Goal: Task Accomplishment & Management: Manage account settings

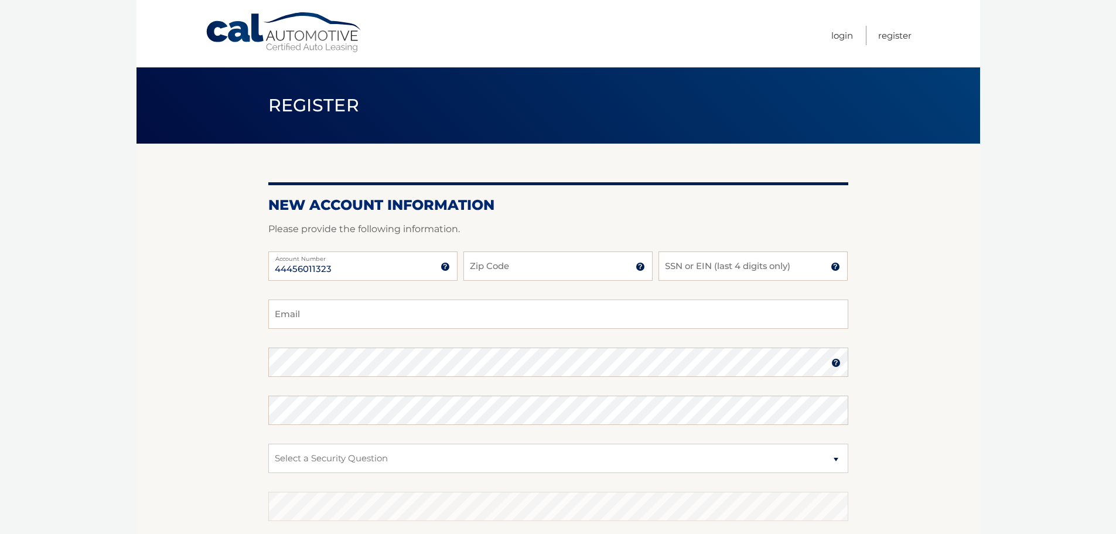
click at [390, 262] on input "44456011323" at bounding box center [362, 265] width 189 height 29
type input "44456011323"
click at [482, 264] on input "Zip Code" at bounding box center [557, 265] width 189 height 29
type input "14043"
click at [722, 261] on input "SSN or EIN (last 4 digits only)" at bounding box center [752, 265] width 189 height 29
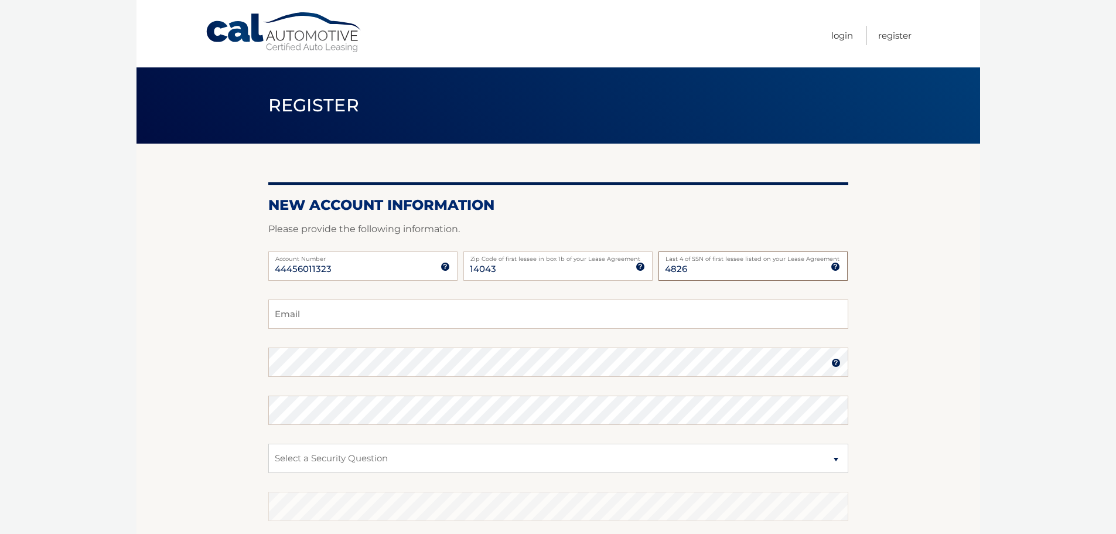
type input "4826"
click at [655, 309] on input "Email" at bounding box center [558, 313] width 580 height 29
type input "elimarino1881@gmail.com"
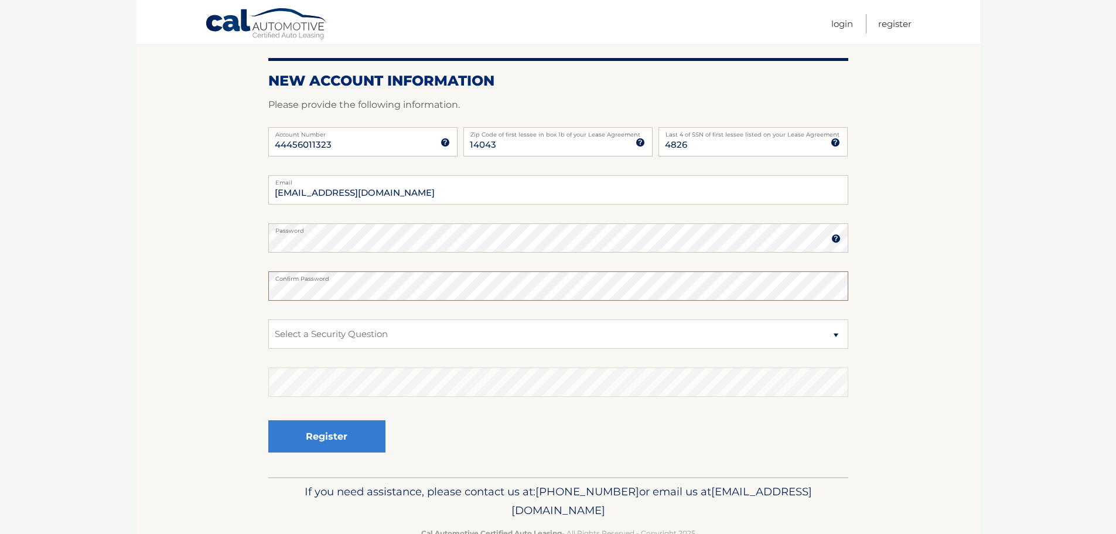
scroll to position [156, 0]
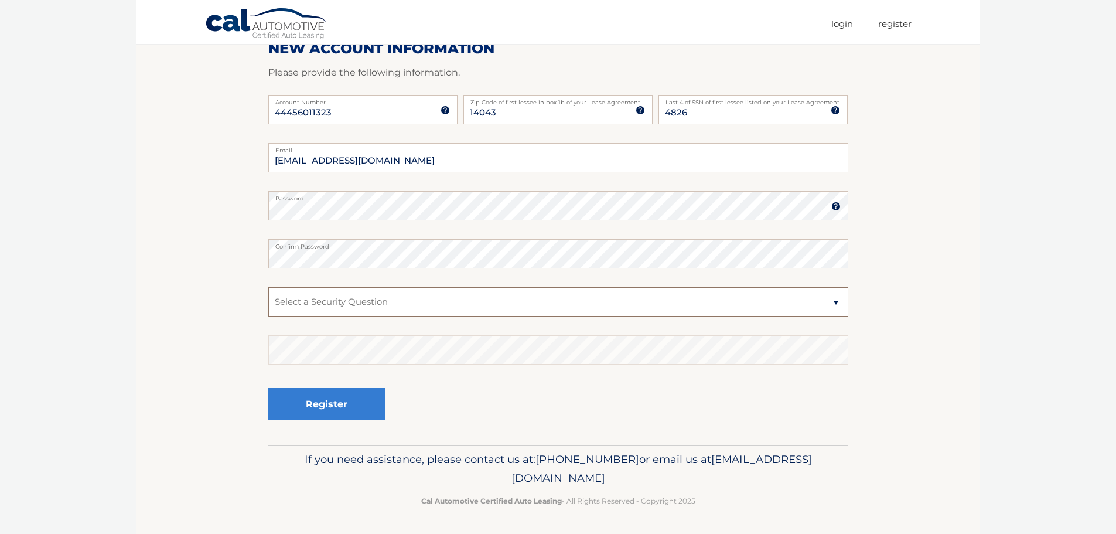
click at [391, 299] on select "Select a Security Question What was the name of your elementary school? What is…" at bounding box center [558, 301] width 580 height 29
select select "2"
click at [268, 287] on select "Select a Security Question What was the name of your elementary school? What is…" at bounding box center [558, 301] width 580 height 29
click at [358, 417] on button "Register" at bounding box center [326, 404] width 117 height 32
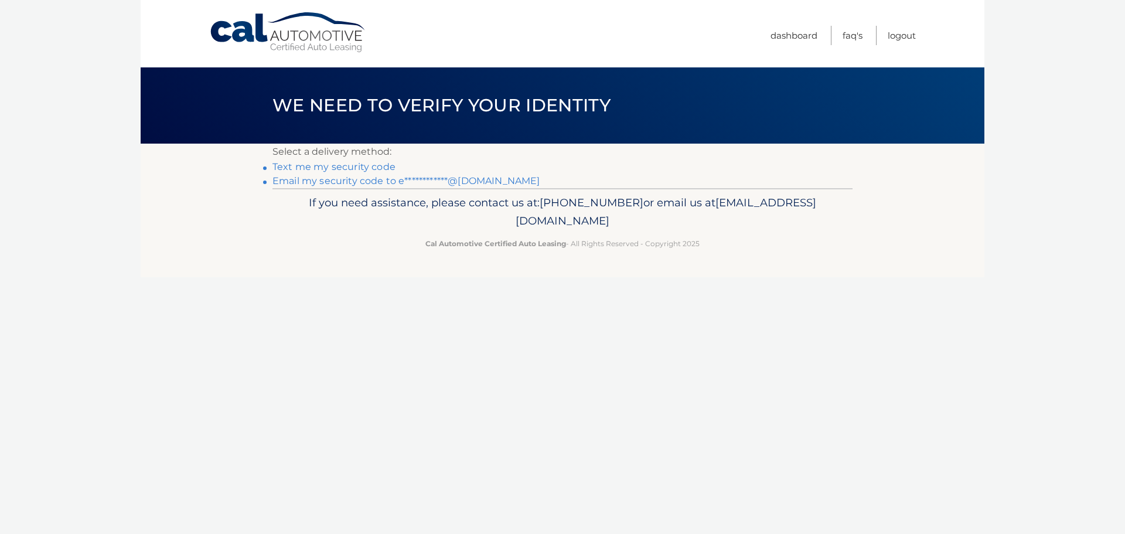
click at [374, 169] on link "Text me my security code" at bounding box center [333, 166] width 123 height 11
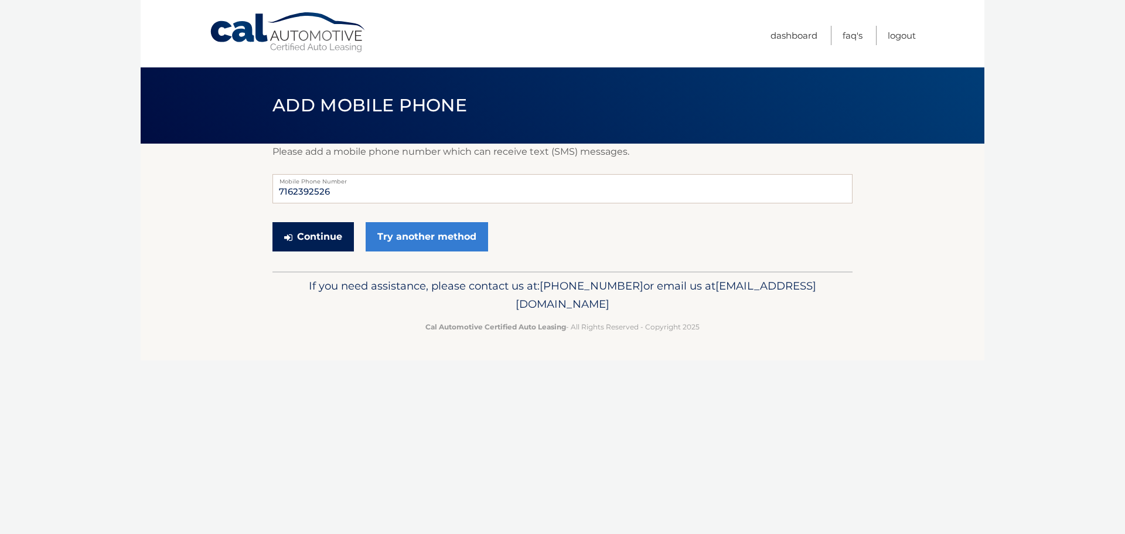
click at [336, 241] on button "Continue" at bounding box center [312, 236] width 81 height 29
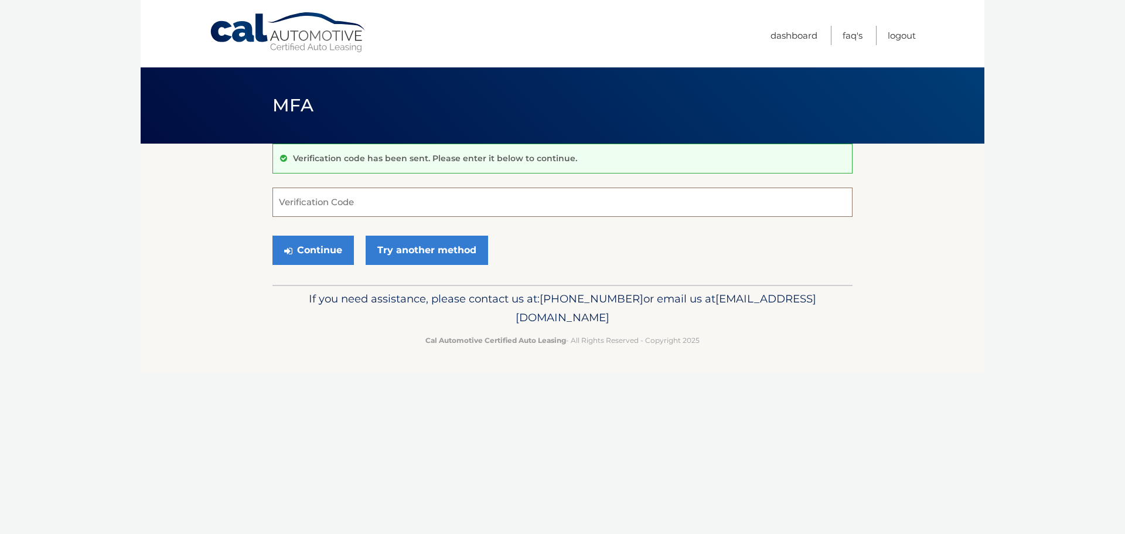
click at [351, 209] on input "Verification Code" at bounding box center [562, 201] width 580 height 29
type input "073701"
click at [272, 235] on button "Continue" at bounding box center [312, 249] width 81 height 29
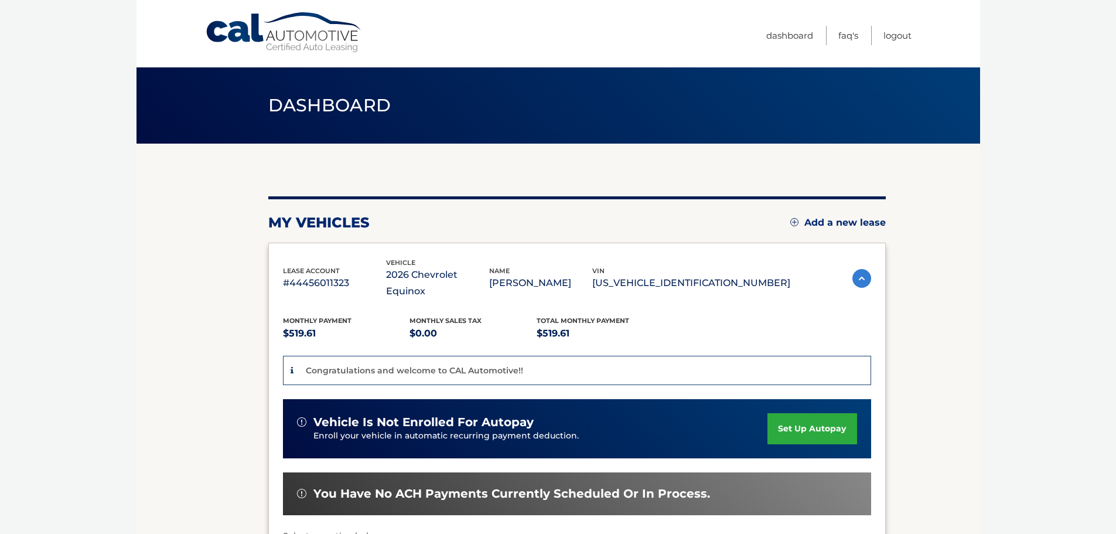
click at [938, 309] on section "You are registered for this site, but you haven't enrolled in online payments. …" at bounding box center [557, 413] width 843 height 538
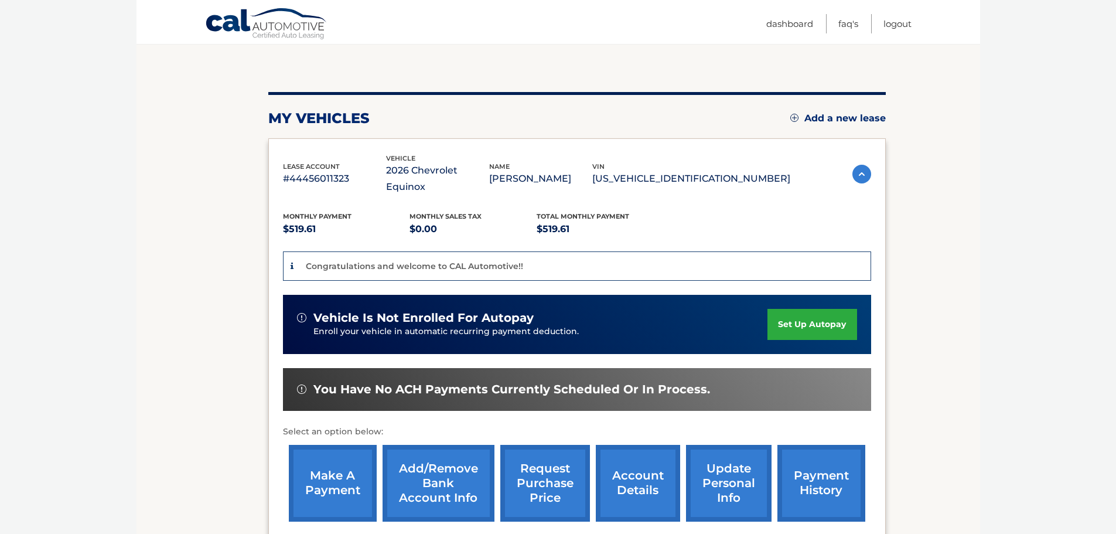
scroll to position [103, 0]
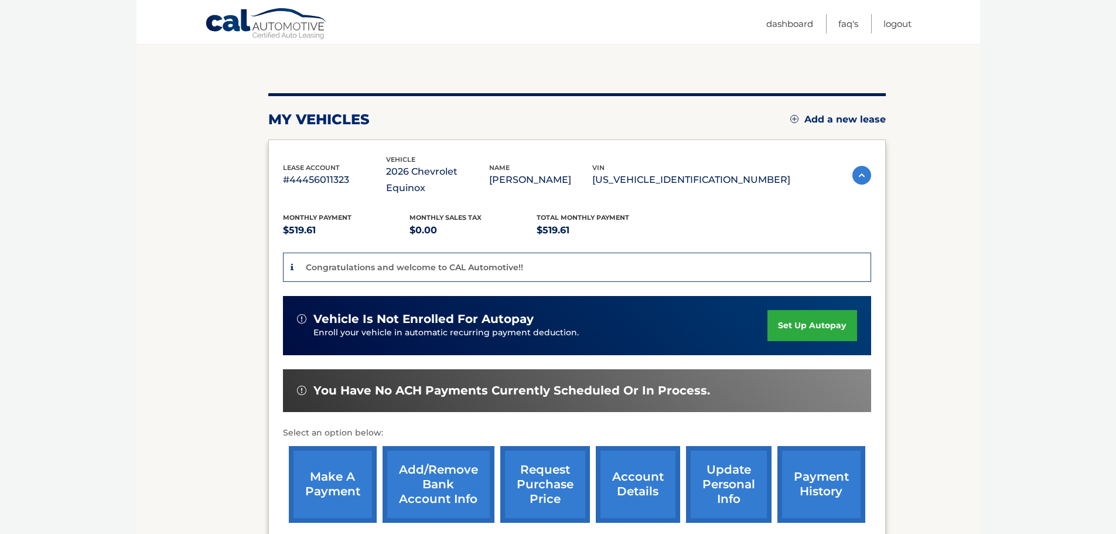
click at [815, 310] on link "set up autopay" at bounding box center [811, 325] width 89 height 31
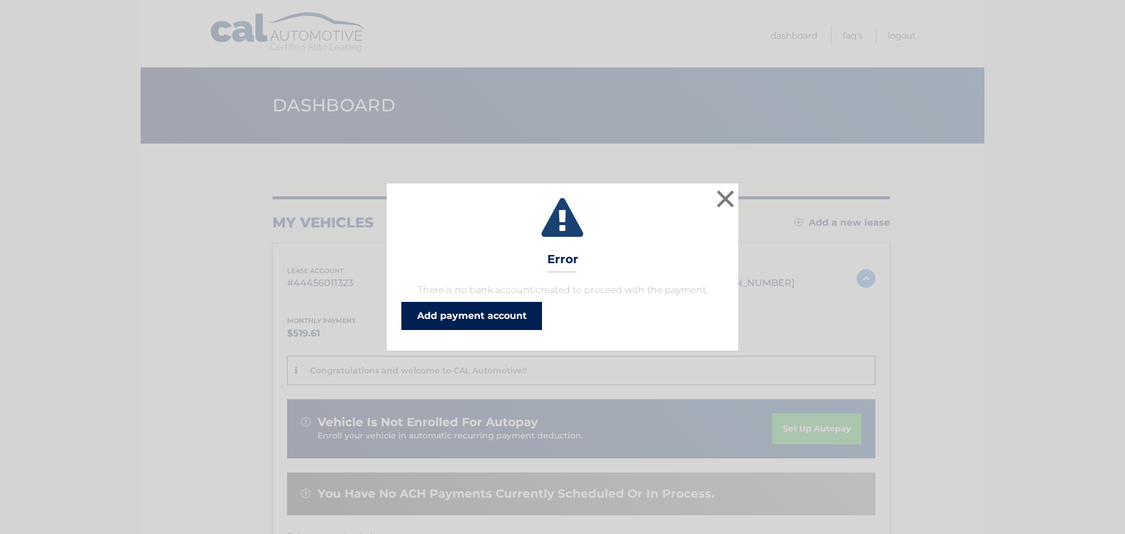
click at [497, 322] on link "Add payment account" at bounding box center [471, 316] width 141 height 28
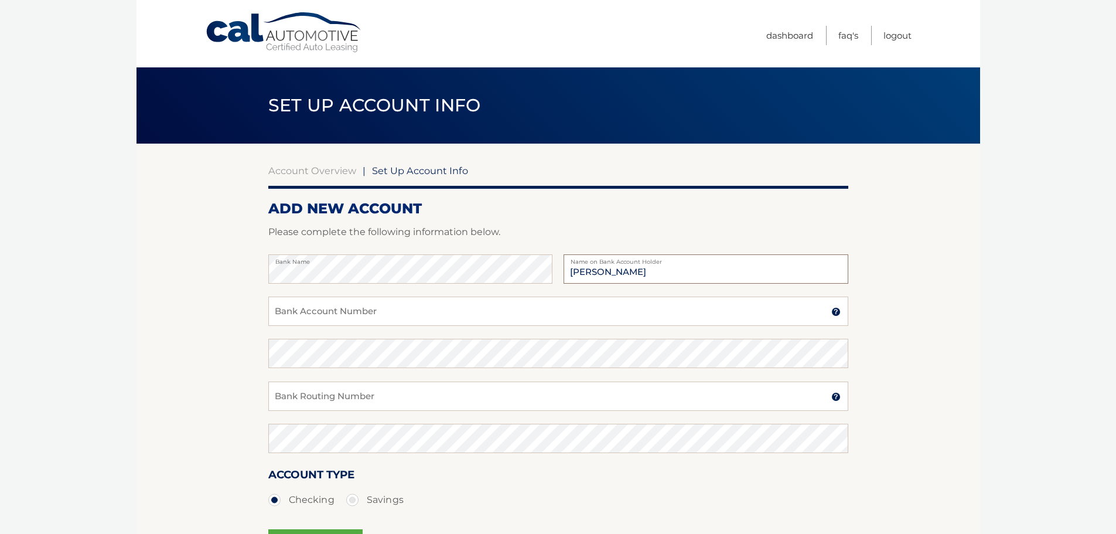
type input "[PERSON_NAME]"
click at [487, 304] on input "Bank Account Number" at bounding box center [558, 310] width 580 height 29
click at [504, 308] on input "Bank Account Number" at bounding box center [558, 310] width 580 height 29
type input "2901192405"
click at [500, 395] on input "Bank Routing Number" at bounding box center [558, 395] width 580 height 29
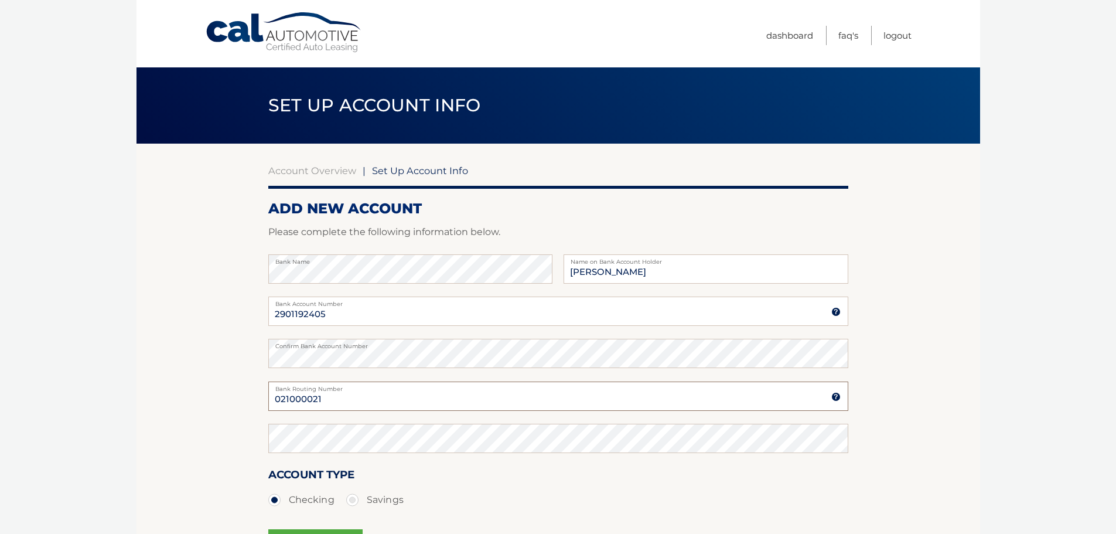
type input "021000021"
click at [1031, 397] on body "Cal Automotive Menu Dashboard FAQ's Logout |" at bounding box center [558, 267] width 1116 height 534
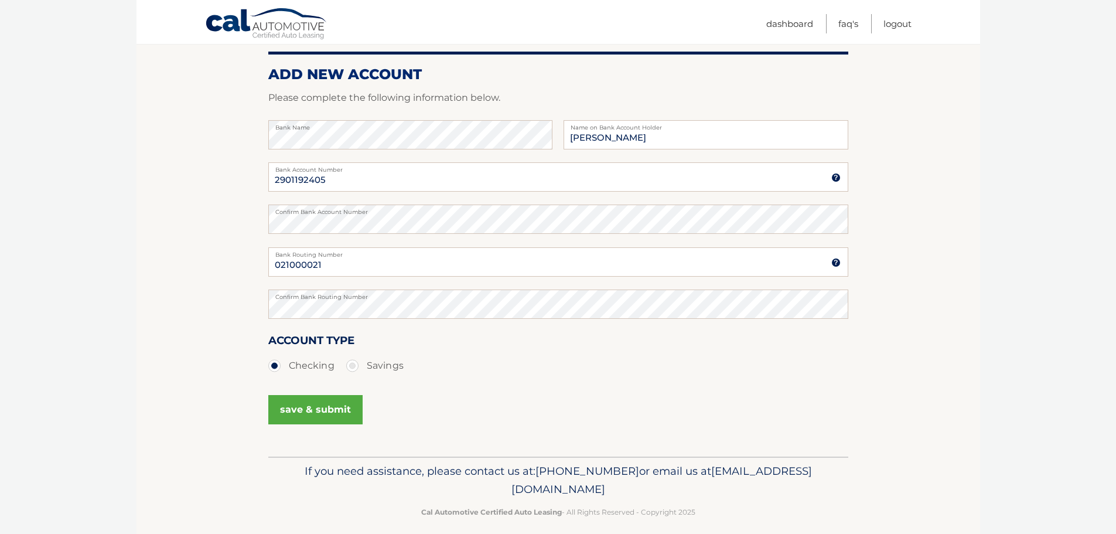
scroll to position [146, 0]
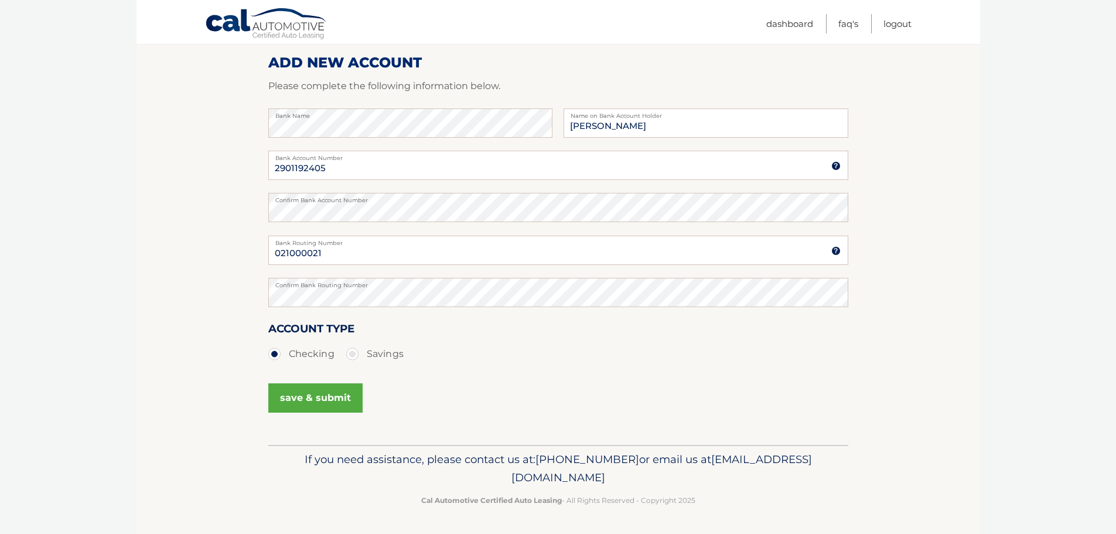
click at [283, 397] on button "save & submit" at bounding box center [315, 397] width 94 height 29
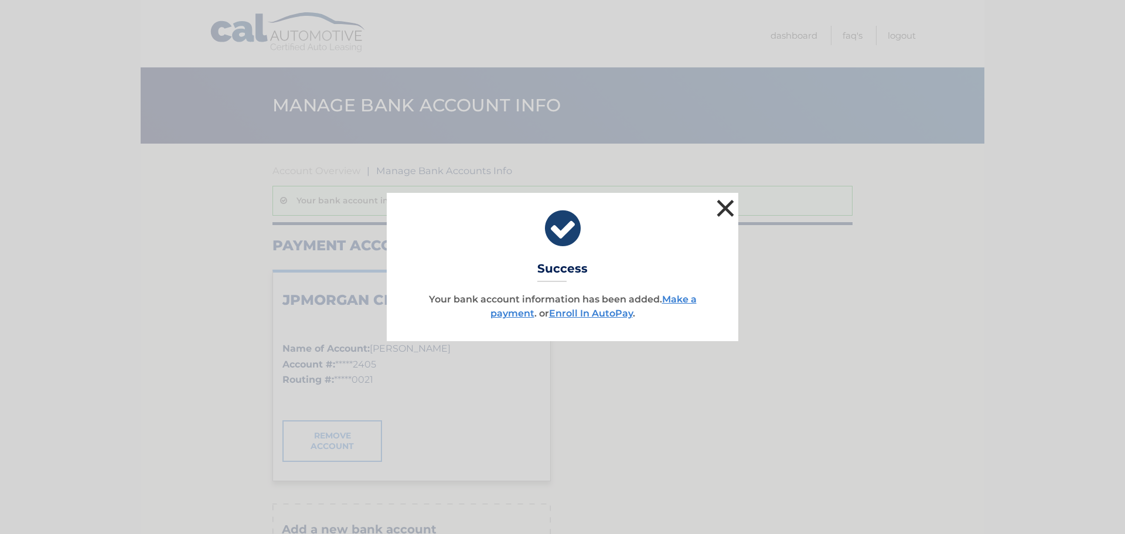
click at [728, 213] on button "×" at bounding box center [724, 207] width 23 height 23
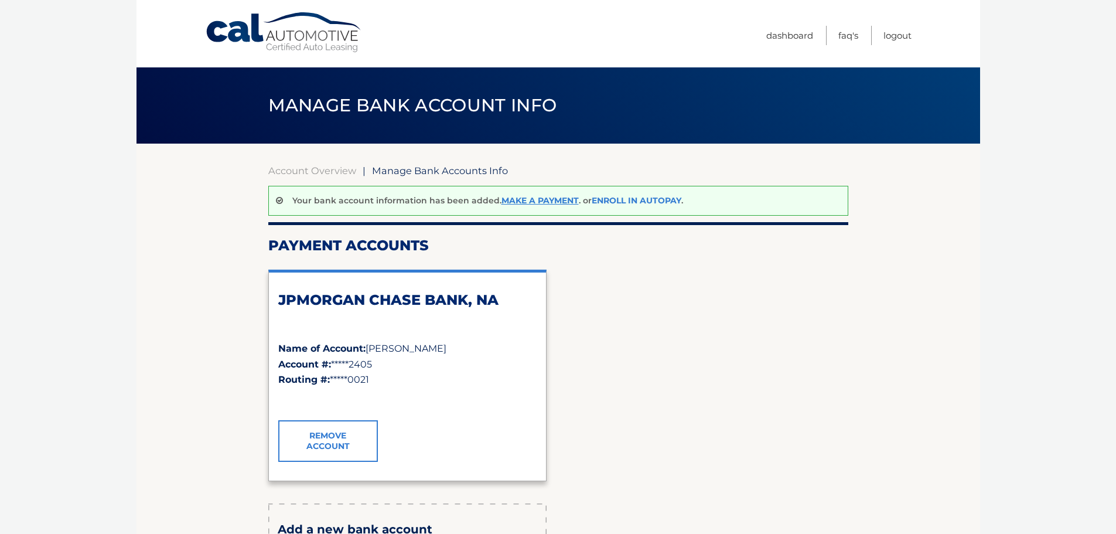
click at [630, 204] on link "Enroll In AutoPay" at bounding box center [637, 200] width 90 height 11
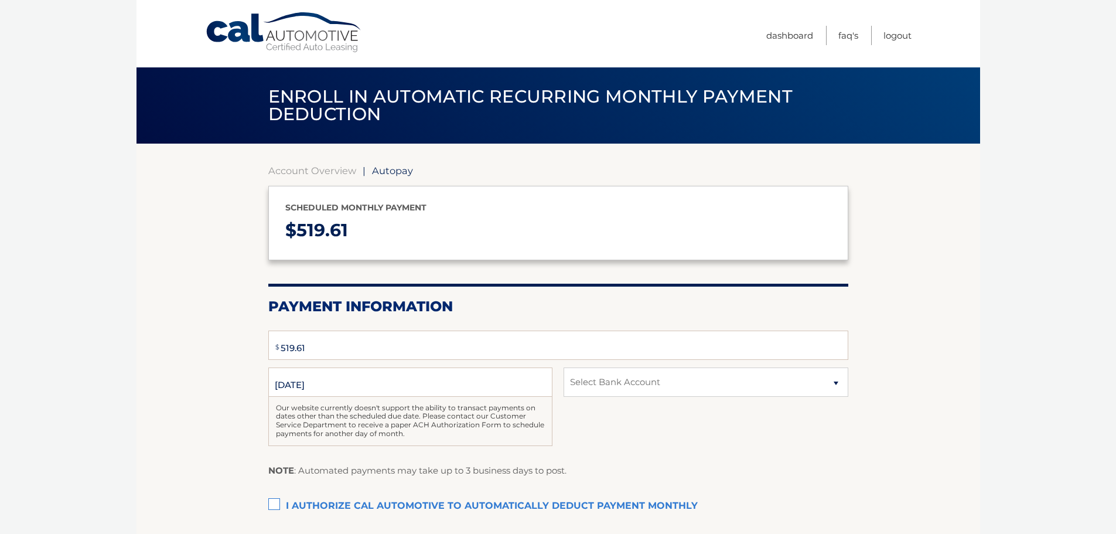
select select "ZmM1NWZkNzItNTEwZC00MjhlLWE3NWEtY2FkYWFmZTZjNjI0"
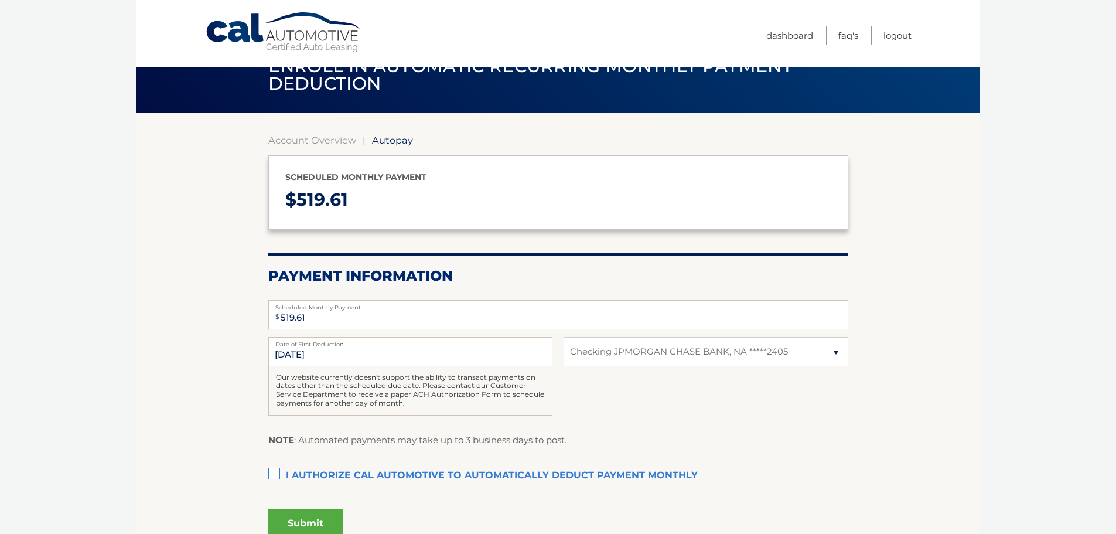
scroll to position [59, 0]
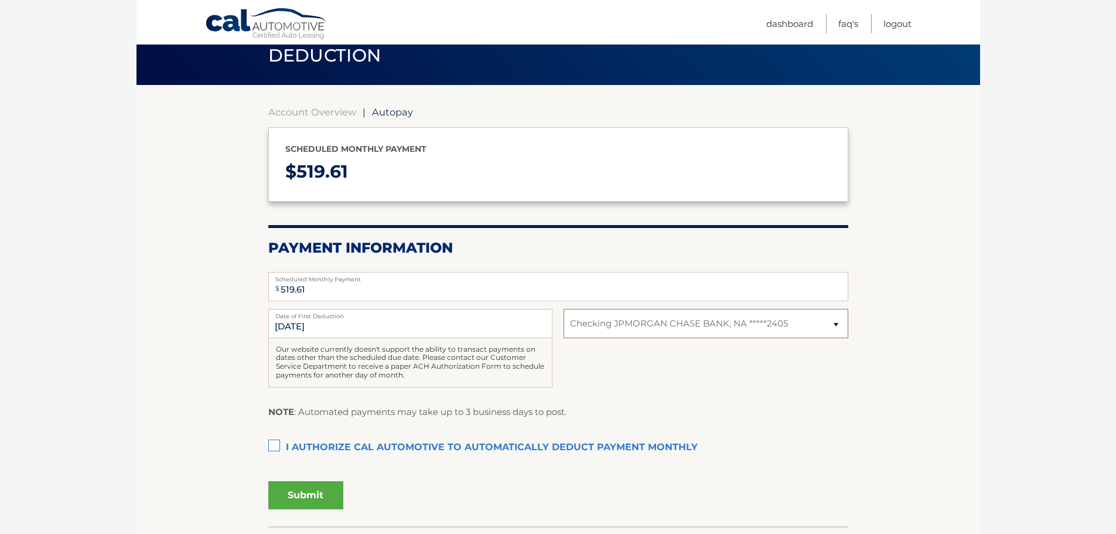
click at [587, 323] on select "Select Bank Account Checking JPMORGAN CHASE BANK, NA *****2405" at bounding box center [705, 323] width 284 height 29
click at [504, 329] on input "9/21/2025" at bounding box center [410, 323] width 284 height 29
click at [688, 358] on div "9/21/2025 Date of First Deduction Our website currently doesn't support the abi…" at bounding box center [558, 354] width 580 height 91
click at [269, 443] on label "I authorize cal automotive to automatically deduct payment monthly This checkbo…" at bounding box center [558, 447] width 580 height 23
click at [0, 0] on input "I authorize cal automotive to automatically deduct payment monthly This checkbo…" at bounding box center [0, 0] width 0 height 0
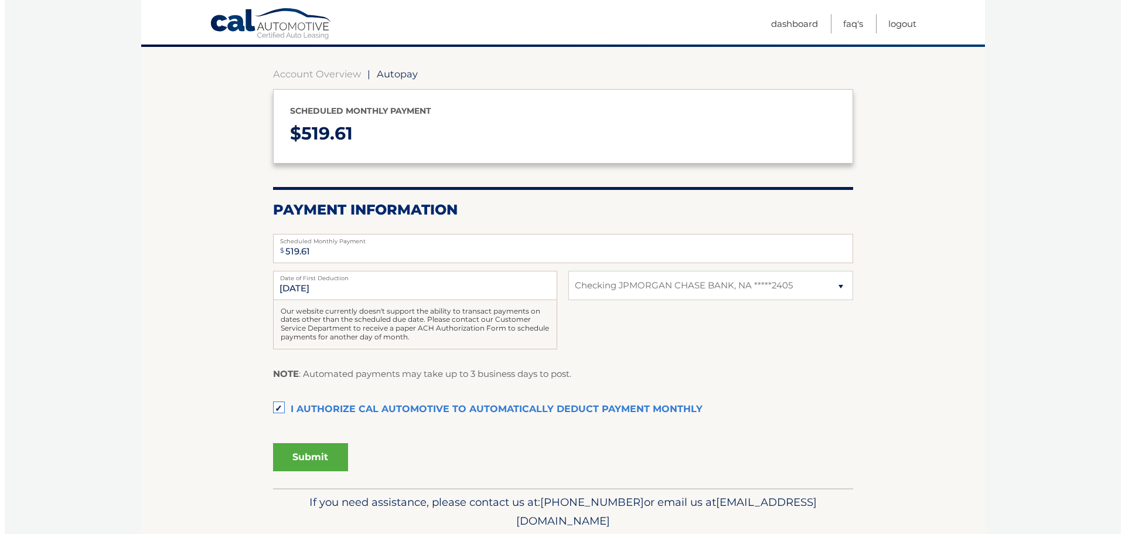
scroll to position [117, 0]
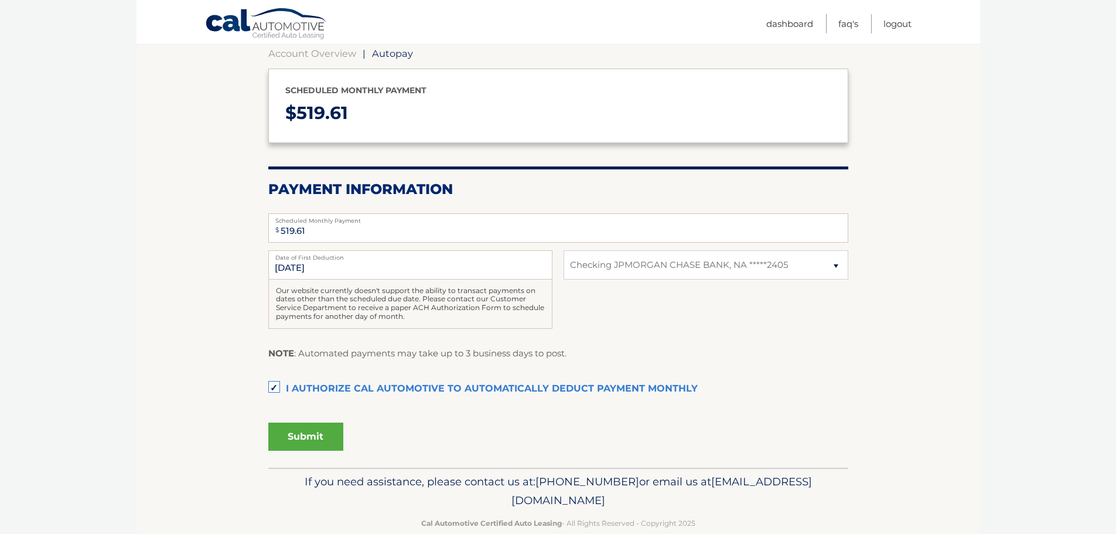
click at [309, 435] on button "Submit" at bounding box center [305, 436] width 75 height 28
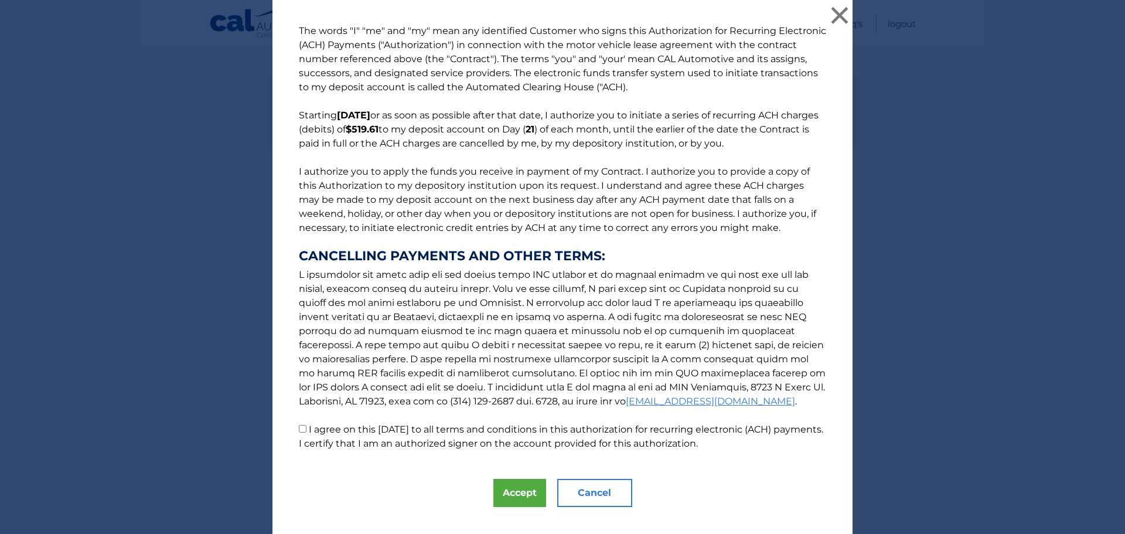
click at [299, 427] on input "I agree on this 09/15/2025 to all terms and conditions in this authorization fo…" at bounding box center [303, 429] width 8 height 8
checkbox input "true"
click at [512, 496] on button "Accept" at bounding box center [519, 493] width 53 height 28
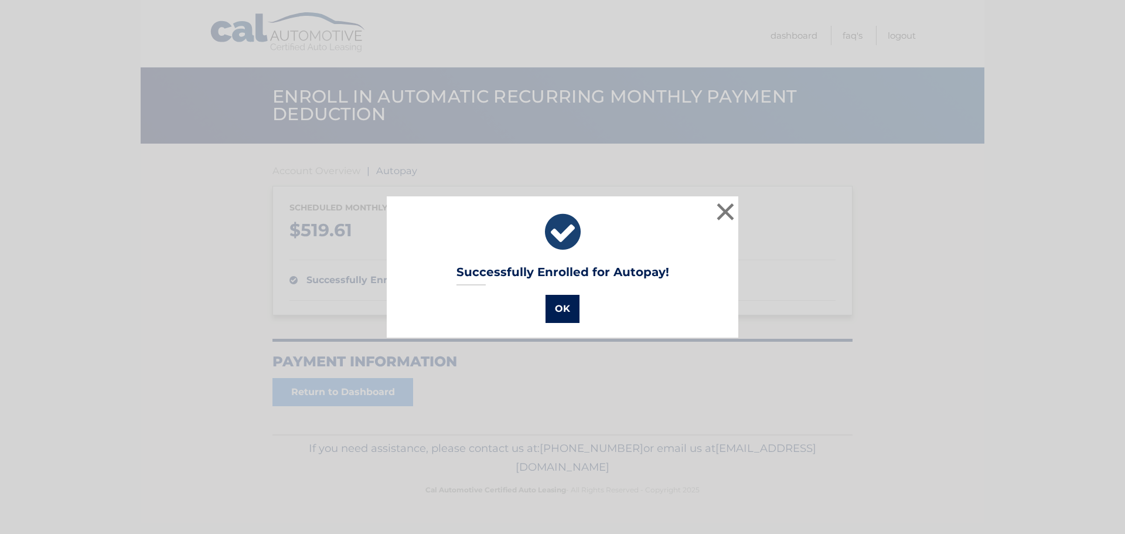
click at [551, 315] on button "OK" at bounding box center [562, 309] width 34 height 28
